Goal: Task Accomplishment & Management: Use online tool/utility

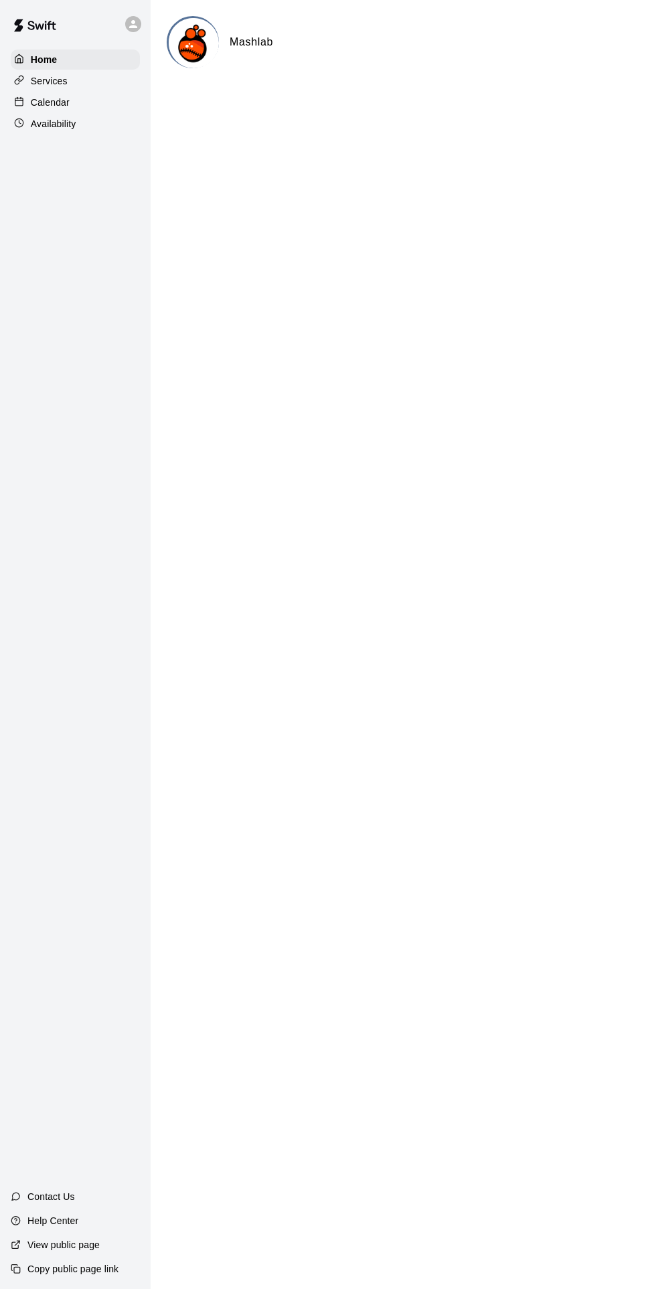
click at [74, 108] on div "Calendar" at bounding box center [75, 102] width 129 height 20
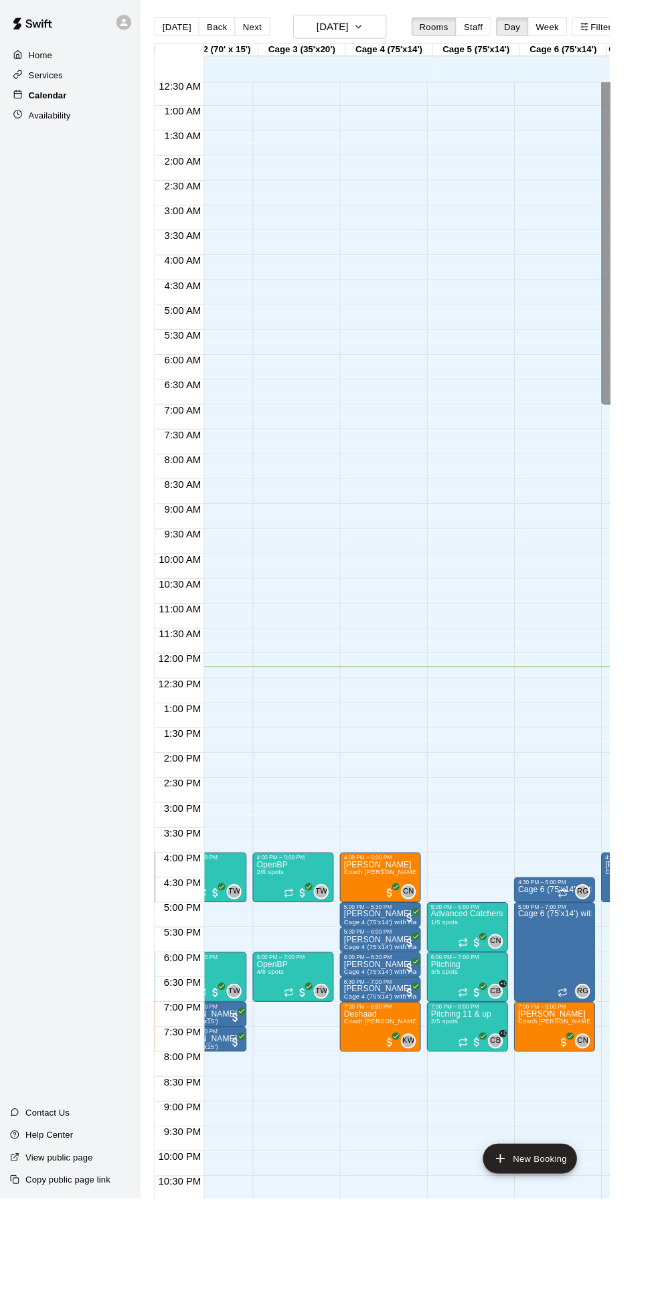
scroll to position [0, 135]
click at [587, 993] on div at bounding box center [328, 644] width 656 height 1289
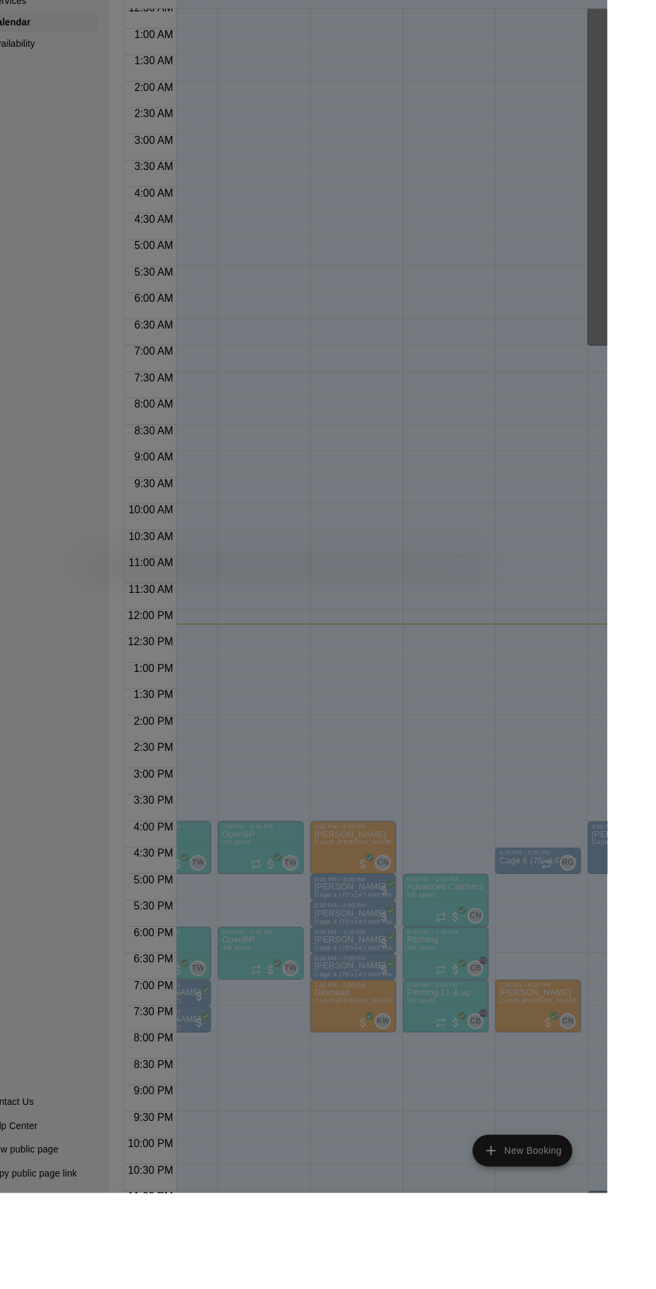
scroll to position [0, 0]
